Goal: Navigation & Orientation: Go to known website

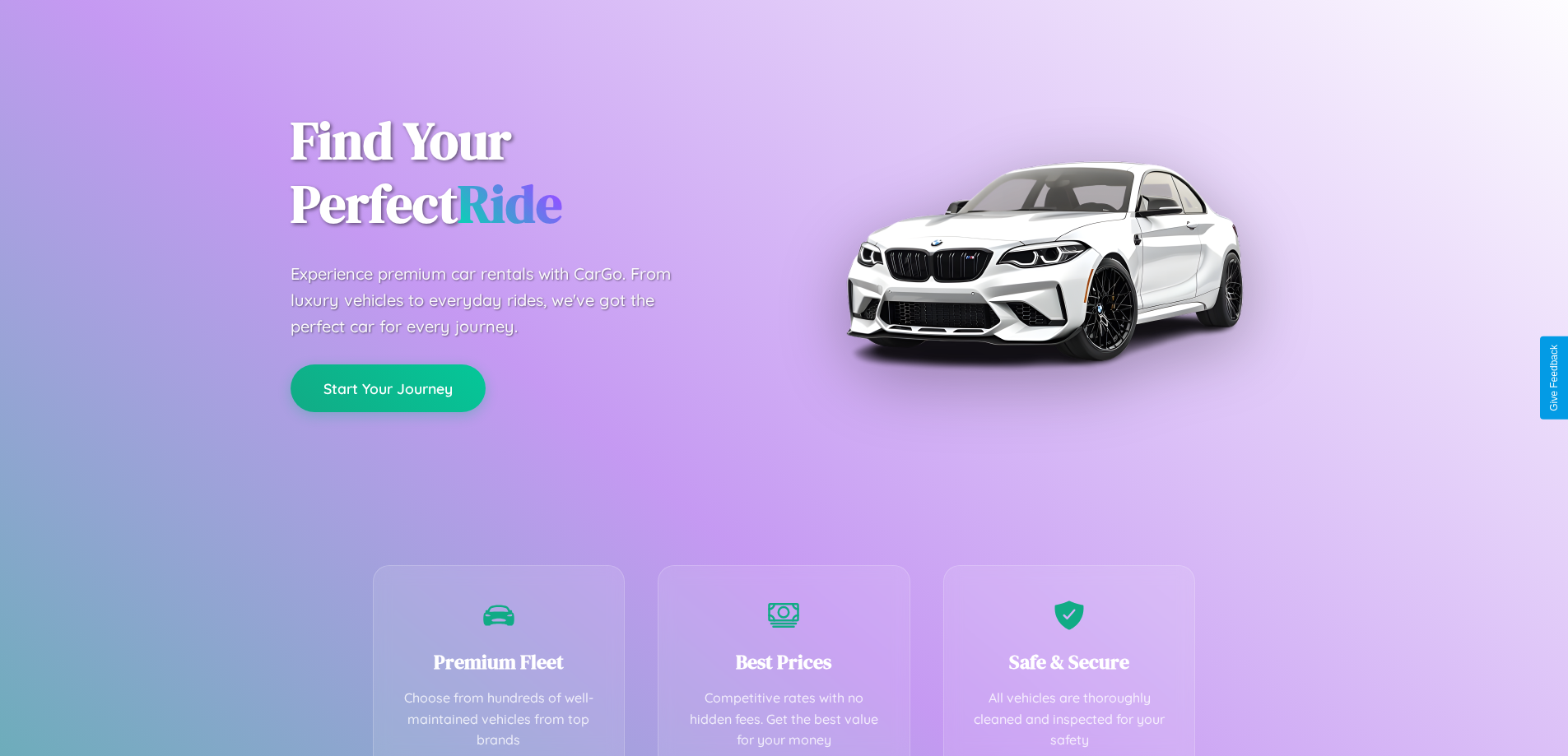
scroll to position [324, 0]
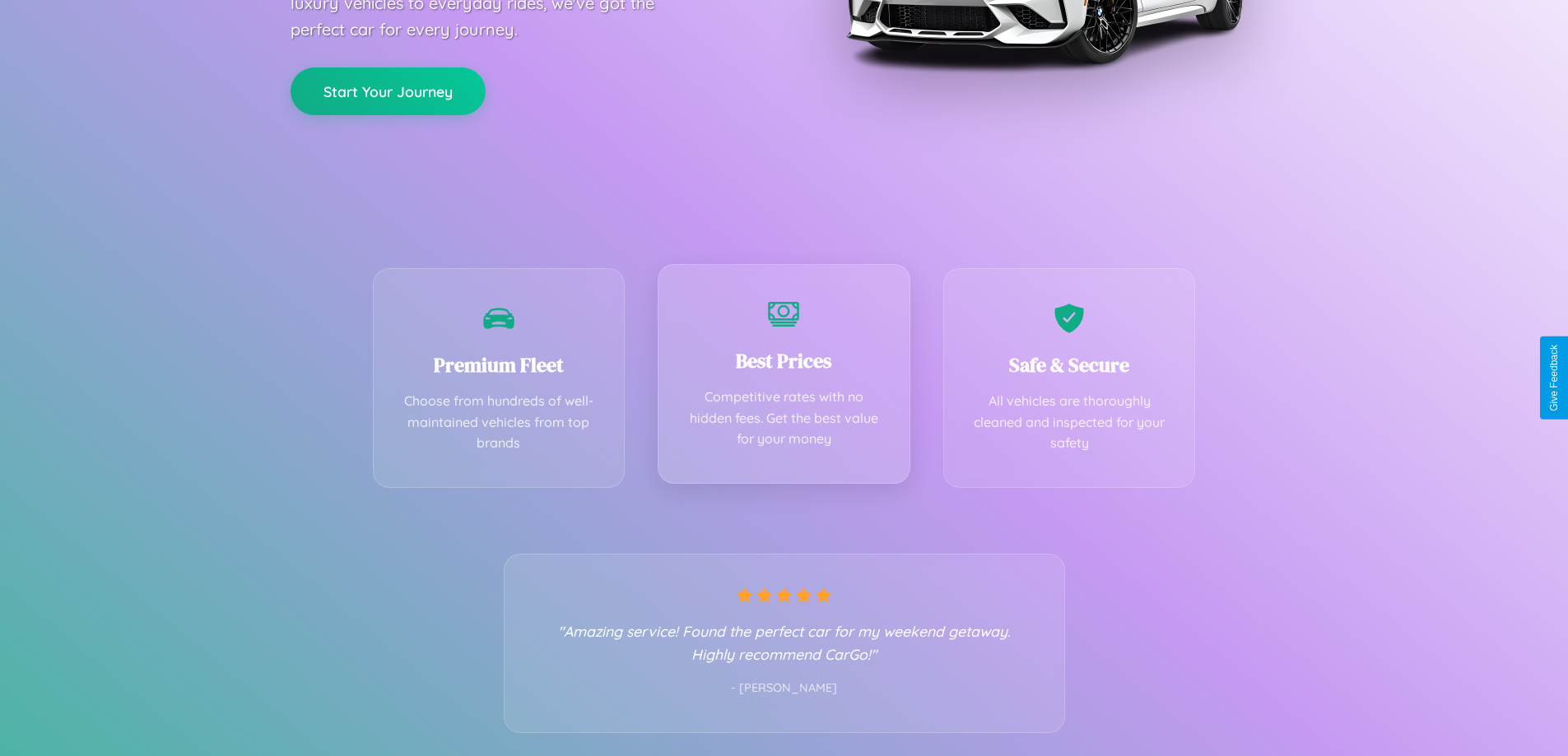
click at [784, 378] on div "Best Prices Competitive rates with no hidden fees. Get the best value for your …" at bounding box center [784, 374] width 253 height 220
click at [387, 90] on button "Start Your Journey" at bounding box center [388, 90] width 195 height 47
click at [387, 89] on button "Start Your Journey" at bounding box center [388, 90] width 195 height 47
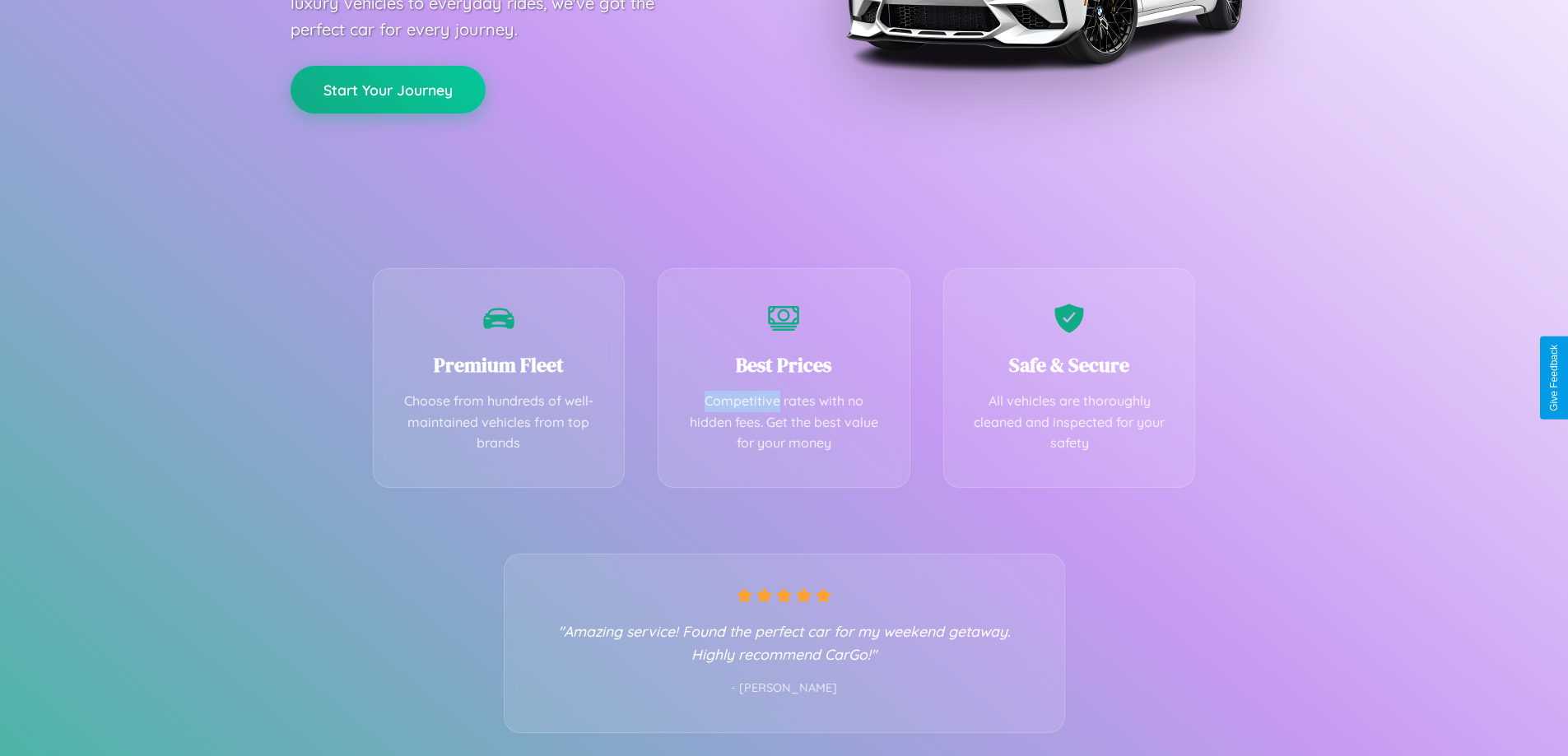
click at [387, 89] on button "Start Your Journey" at bounding box center [388, 90] width 195 height 47
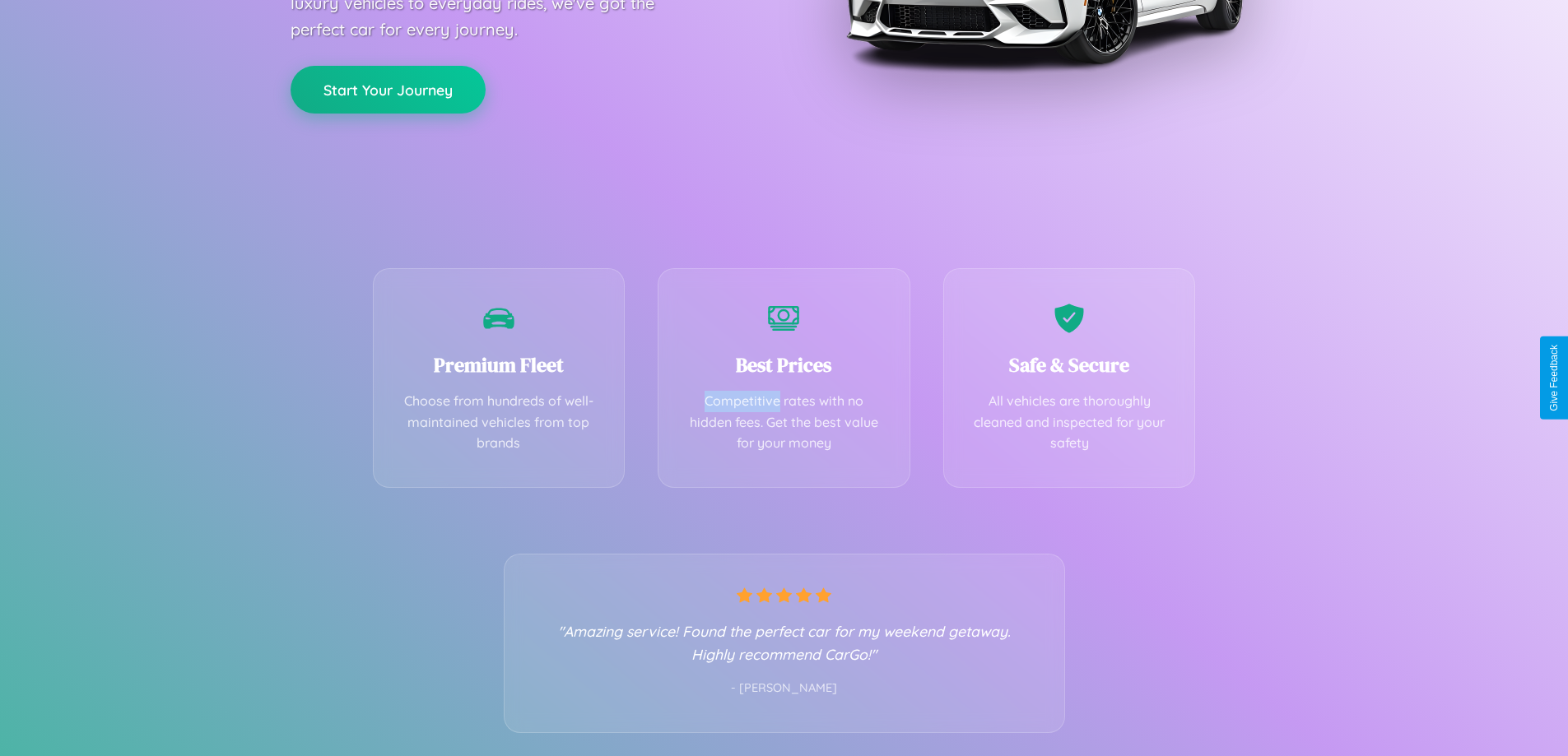
click at [387, 89] on button "Start Your Journey" at bounding box center [388, 90] width 195 height 47
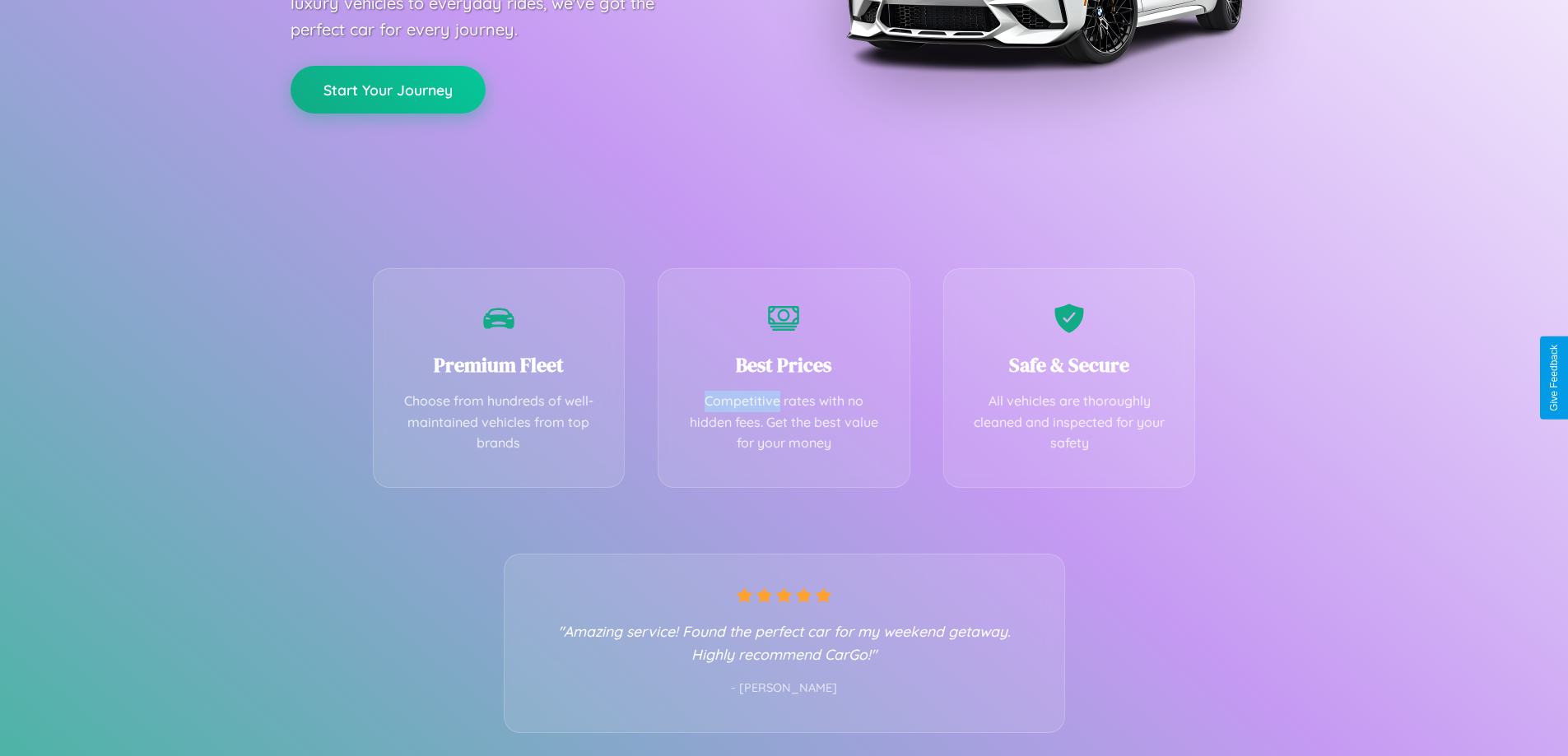
click at [387, 89] on button "Start Your Journey" at bounding box center [388, 90] width 195 height 47
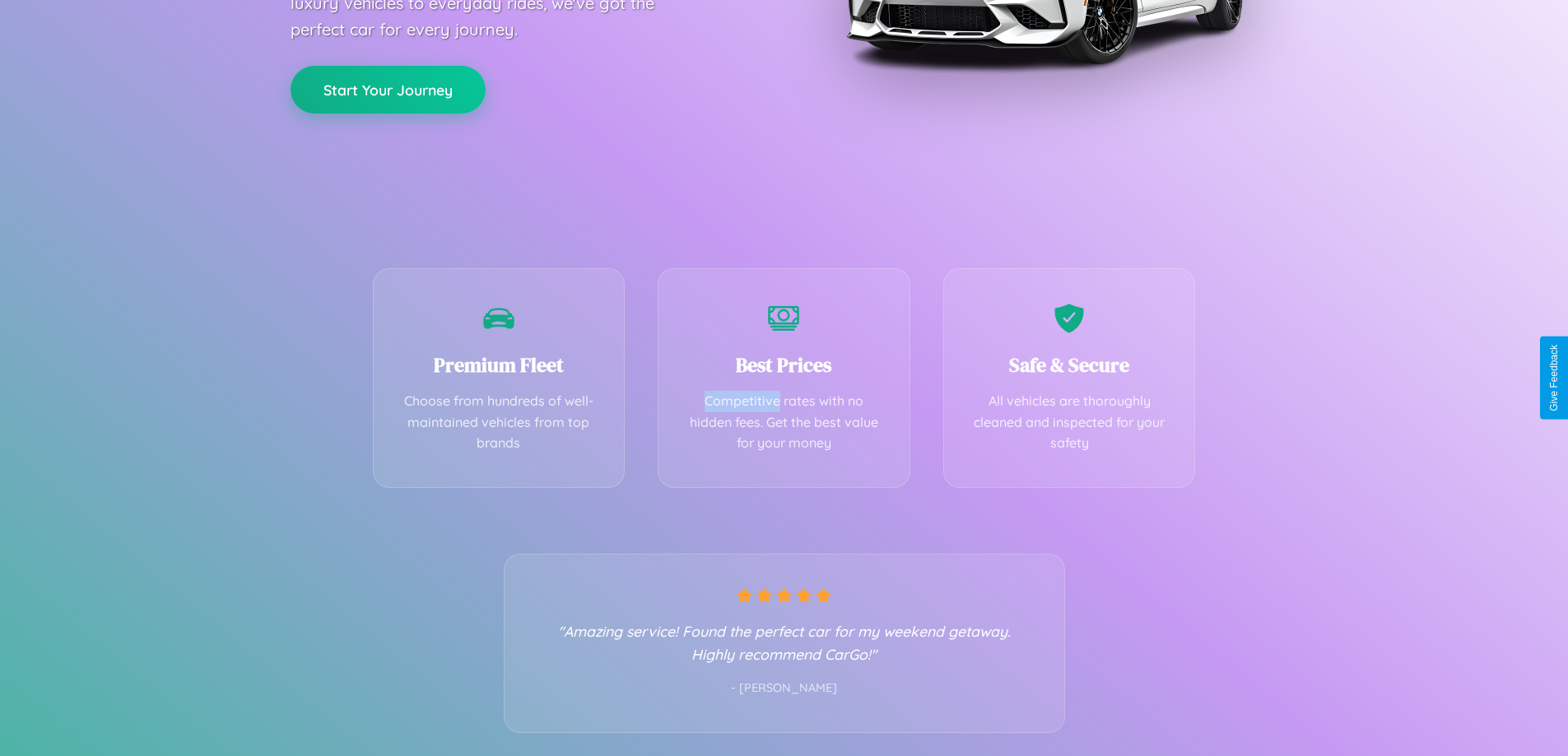
click at [387, 89] on button "Start Your Journey" at bounding box center [388, 90] width 195 height 47
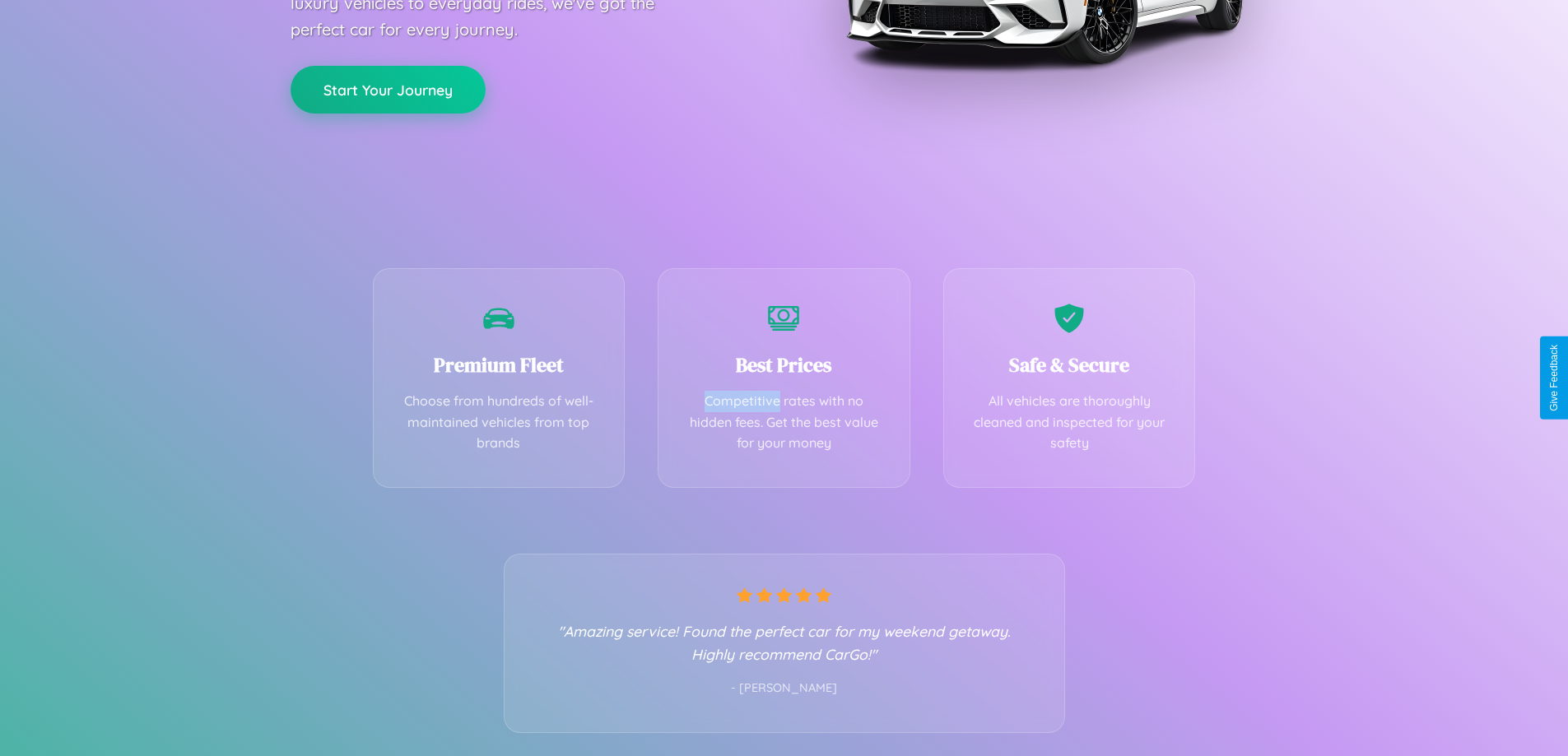
click at [387, 89] on button "Start Your Journey" at bounding box center [388, 90] width 195 height 47
